Goal: Information Seeking & Learning: Learn about a topic

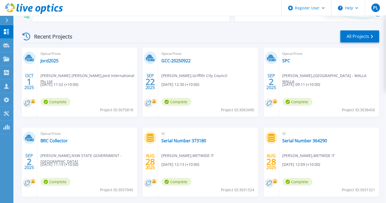
scroll to position [71, 0]
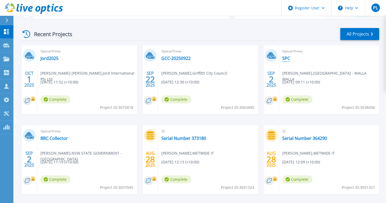
click at [287, 58] on link "SPC" at bounding box center [286, 58] width 8 height 5
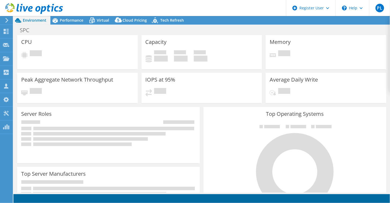
select select "USD"
select select "Australia"
select select "AUD"
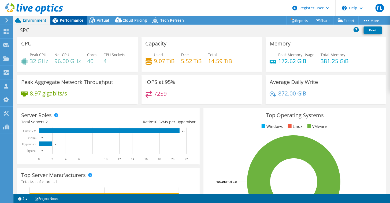
click at [70, 21] on span "Performance" at bounding box center [72, 20] width 24 height 5
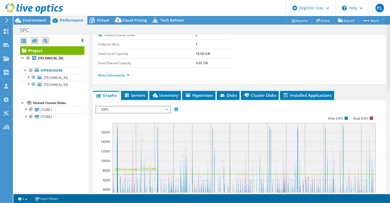
scroll to position [86, 0]
click at [138, 93] on span "Servers" at bounding box center [134, 95] width 21 height 5
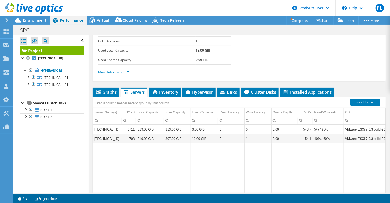
scroll to position [90, 0]
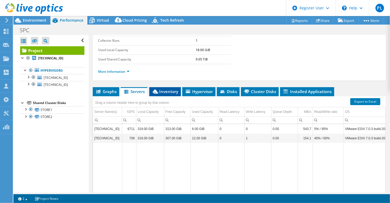
click at [160, 89] on span "Inventory" at bounding box center [165, 91] width 26 height 5
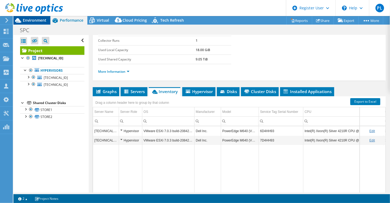
click at [45, 19] on span "Environment" at bounding box center [35, 20] width 24 height 5
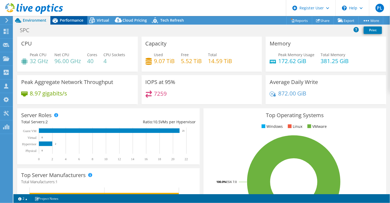
click at [76, 18] on span "Performance" at bounding box center [72, 20] width 24 height 5
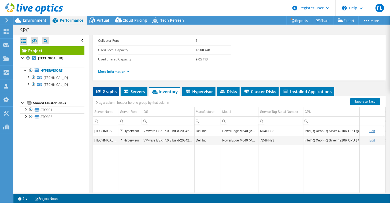
click at [111, 89] on span "Graphs" at bounding box center [105, 91] width 21 height 5
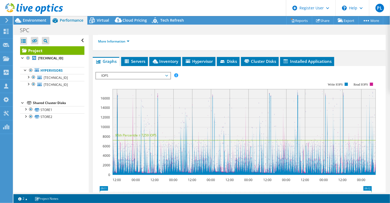
scroll to position [121, 0]
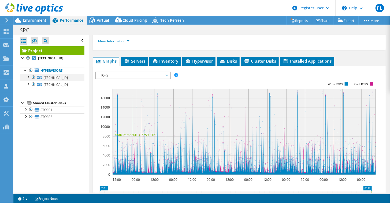
click at [29, 77] on div at bounding box center [27, 76] width 5 height 5
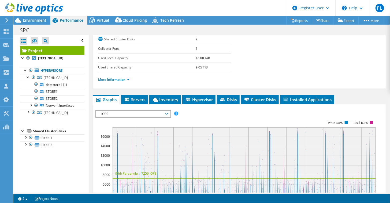
scroll to position [82, 0]
click at [141, 97] on span "Servers" at bounding box center [134, 99] width 21 height 5
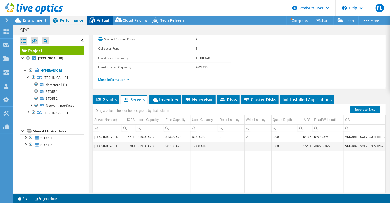
click at [102, 23] on span "Virtual" at bounding box center [103, 20] width 12 height 5
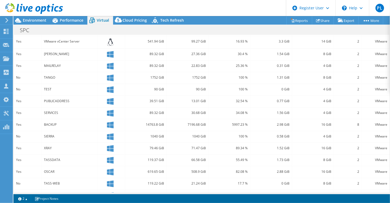
scroll to position [145, 0]
drag, startPoint x: 66, startPoint y: 157, endPoint x: 46, endPoint y: 161, distance: 20.3
click at [46, 161] on div "TASSDATA" at bounding box center [70, 161] width 56 height 12
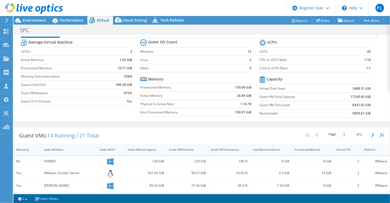
scroll to position [11, 0]
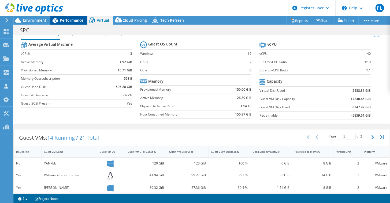
click at [65, 22] on span "Performance" at bounding box center [72, 20] width 24 height 5
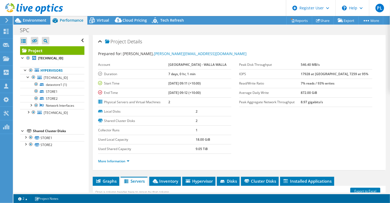
scroll to position [0, 0]
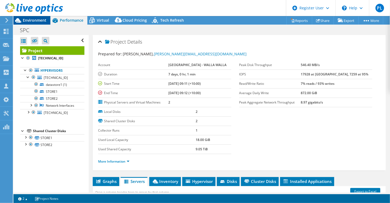
click at [42, 21] on span "Environment" at bounding box center [35, 20] width 24 height 5
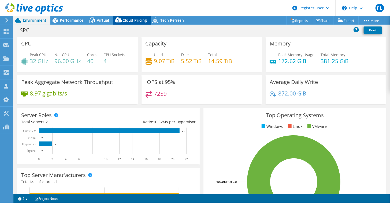
click at [135, 18] on span "Cloud Pricing" at bounding box center [134, 20] width 24 height 5
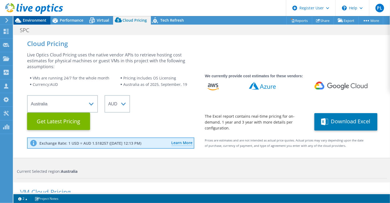
click at [36, 21] on span "Environment" at bounding box center [35, 20] width 24 height 5
